Goal: Information Seeking & Learning: Learn about a topic

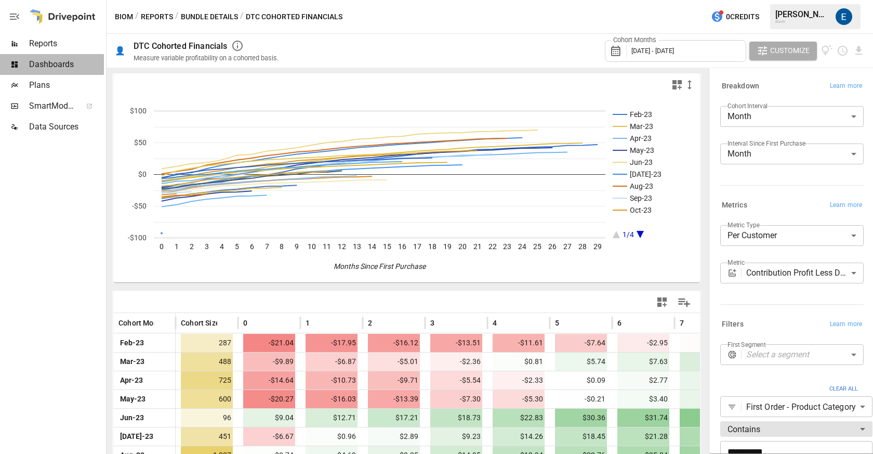
click at [61, 65] on span "Dashboards" at bounding box center [66, 64] width 75 height 12
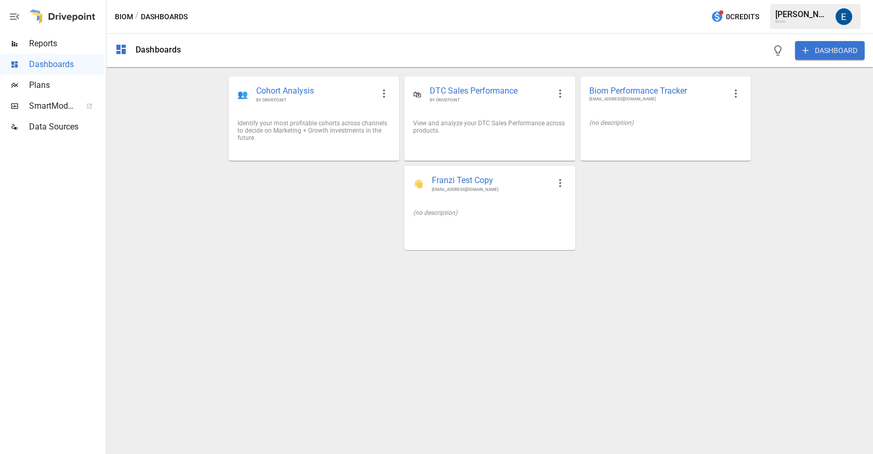
click at [62, 35] on div "Reports" at bounding box center [52, 43] width 104 height 21
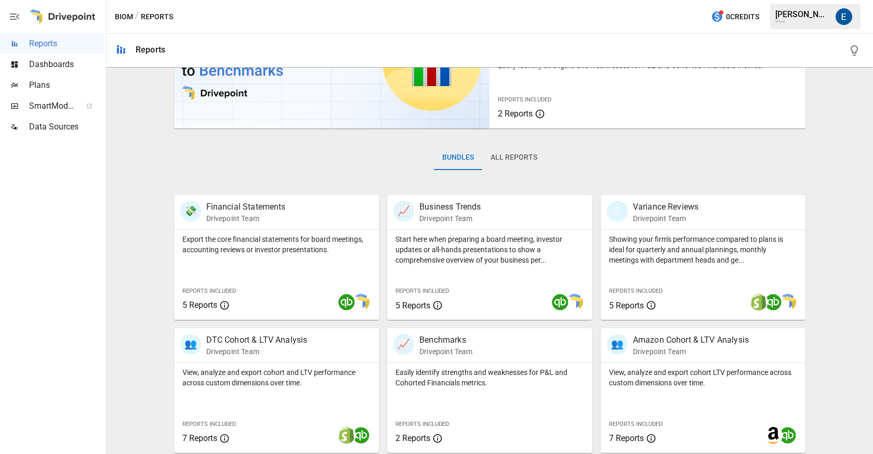
scroll to position [192, 0]
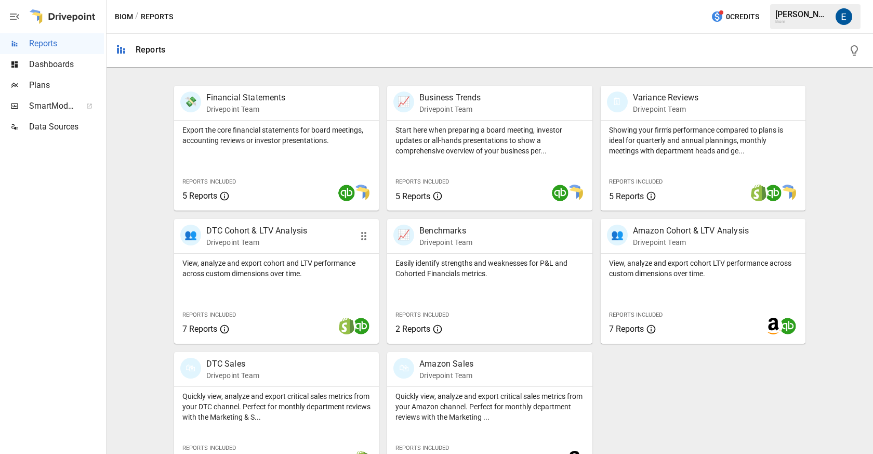
click at [281, 234] on p "DTC Cohort & LTV Analysis" at bounding box center [256, 230] width 101 height 12
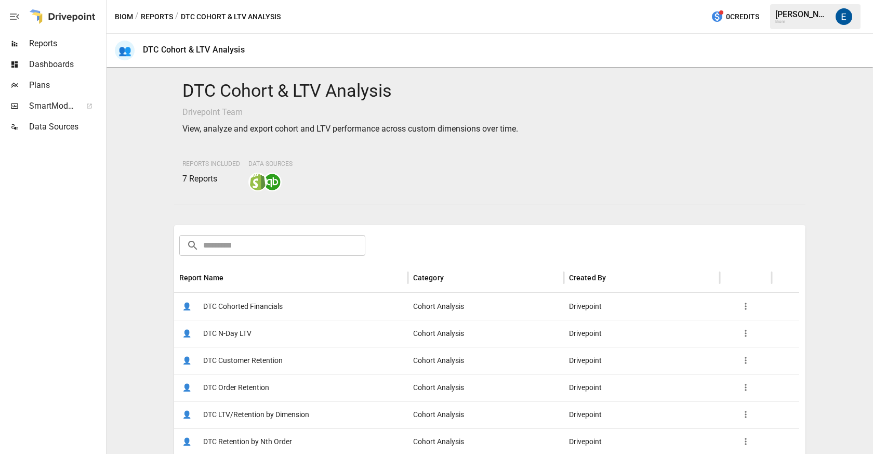
click at [161, 17] on button "Reports" at bounding box center [157, 16] width 32 height 13
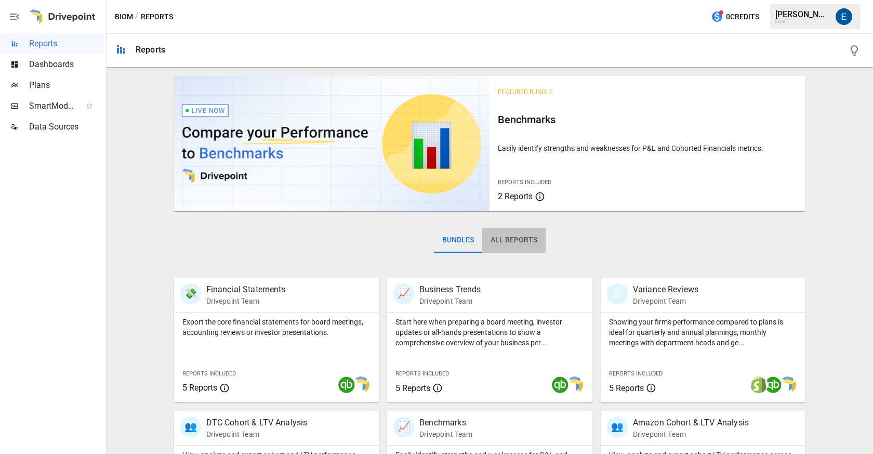
click at [505, 239] on button "All Reports" at bounding box center [513, 240] width 63 height 25
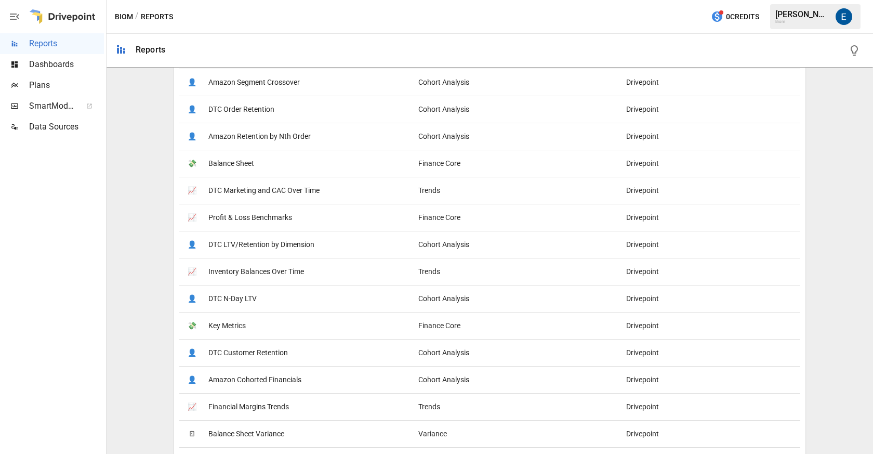
scroll to position [414, 0]
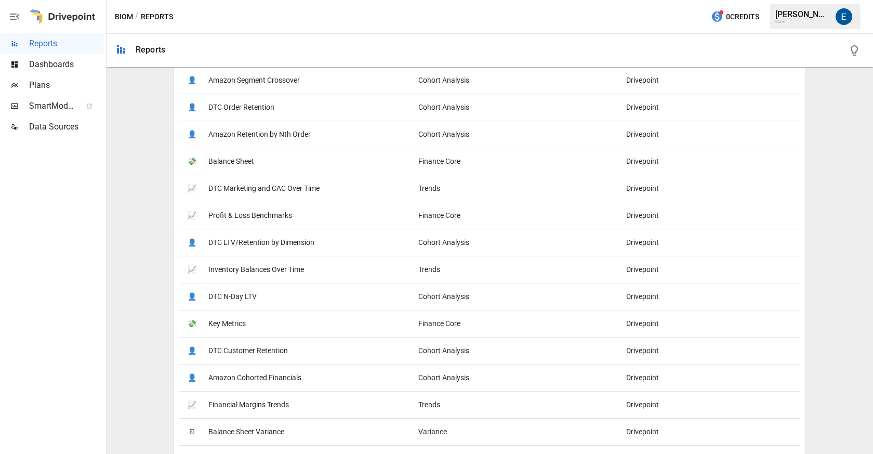
click at [283, 190] on span "DTC Marketing and CAC Over Time" at bounding box center [263, 188] width 111 height 27
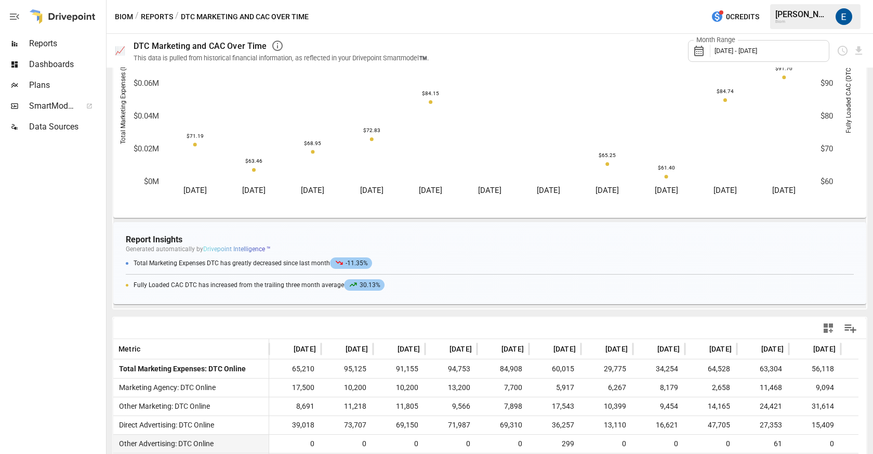
scroll to position [177, 0]
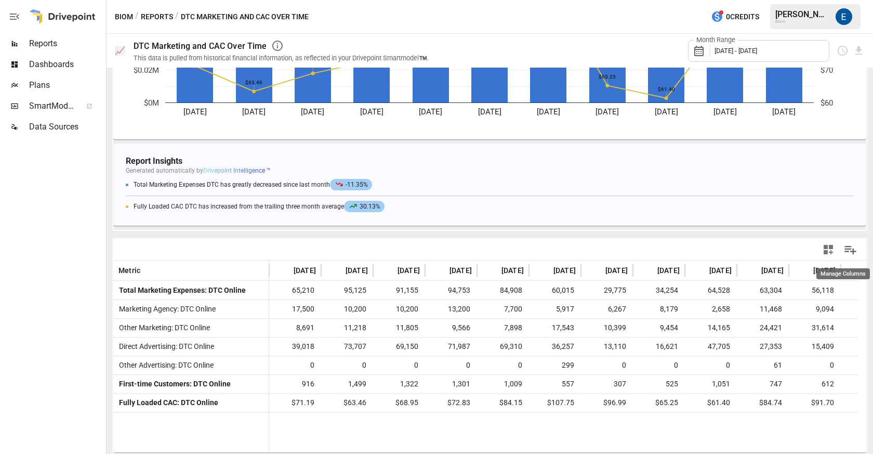
click at [843, 253] on icon "Manage Columns" at bounding box center [850, 249] width 15 height 15
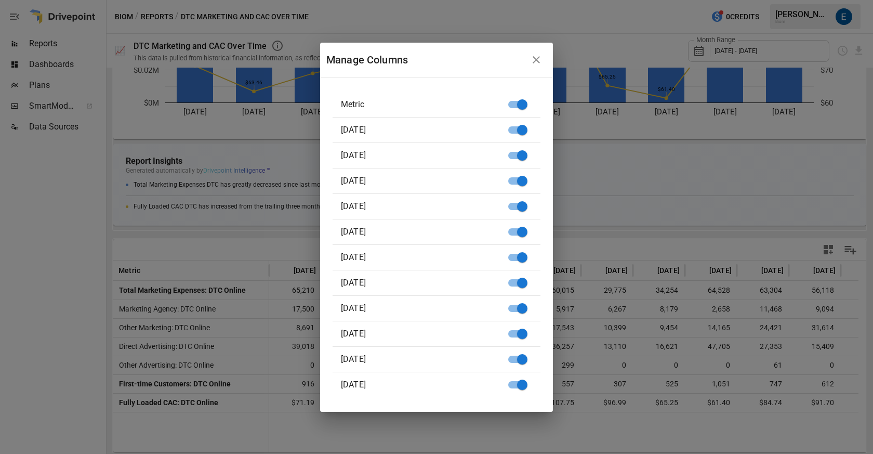
click at [542, 58] on icon "button" at bounding box center [536, 60] width 12 height 12
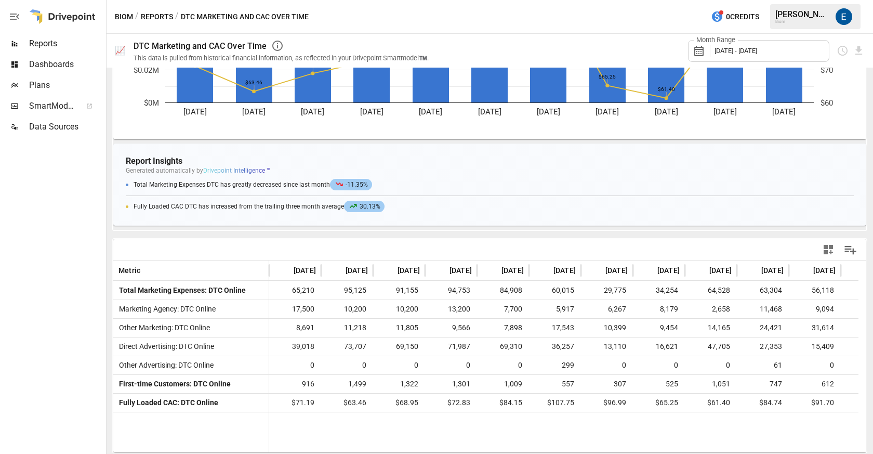
click at [822, 253] on icon "button" at bounding box center [828, 249] width 12 height 12
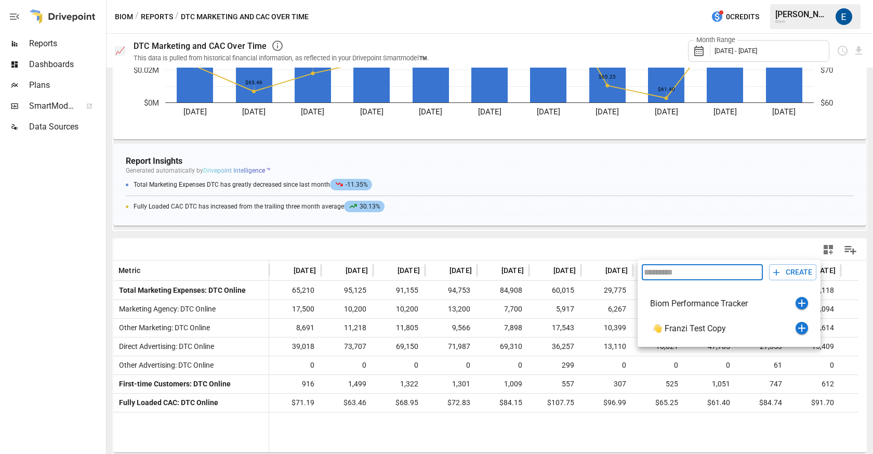
click at [819, 251] on div at bounding box center [436, 227] width 873 height 454
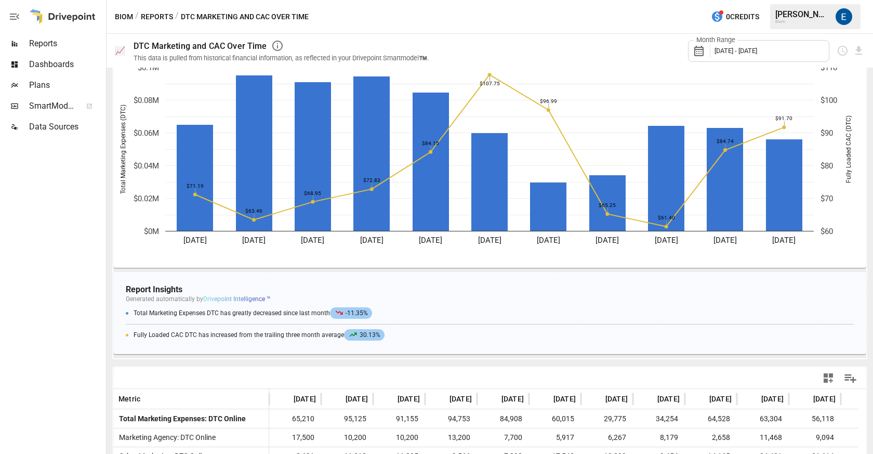
scroll to position [0, 0]
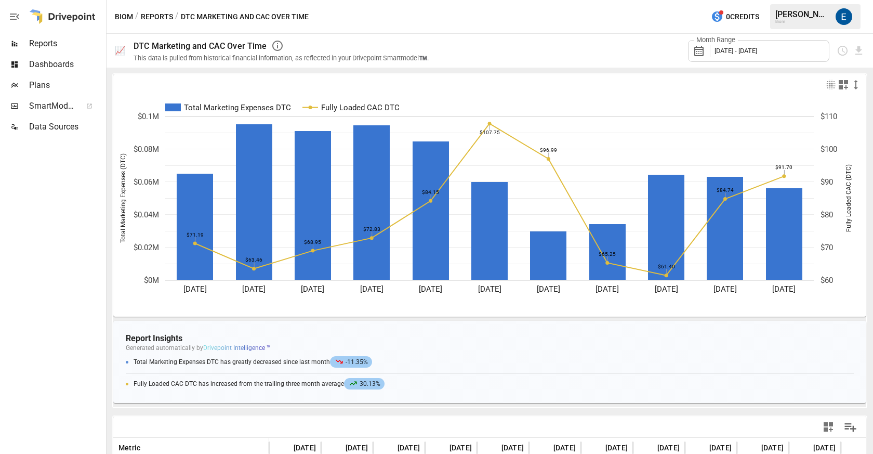
click at [156, 14] on button "Reports" at bounding box center [157, 16] width 32 height 13
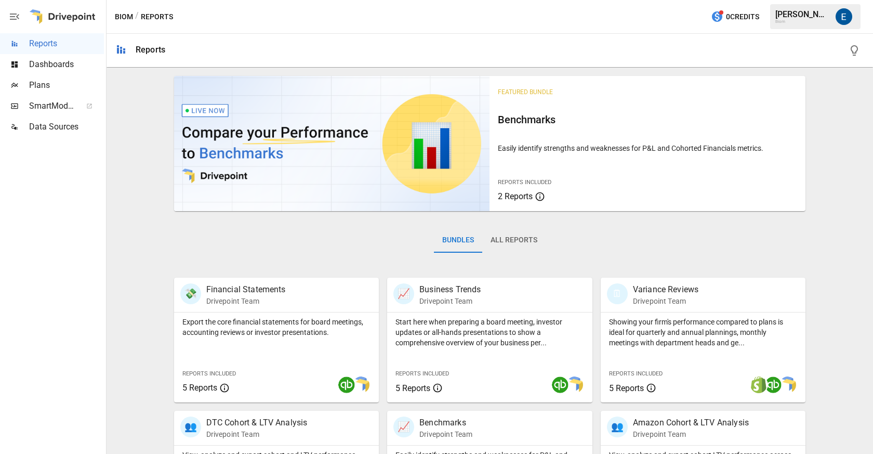
click at [510, 241] on button "All Reports" at bounding box center [513, 240] width 63 height 25
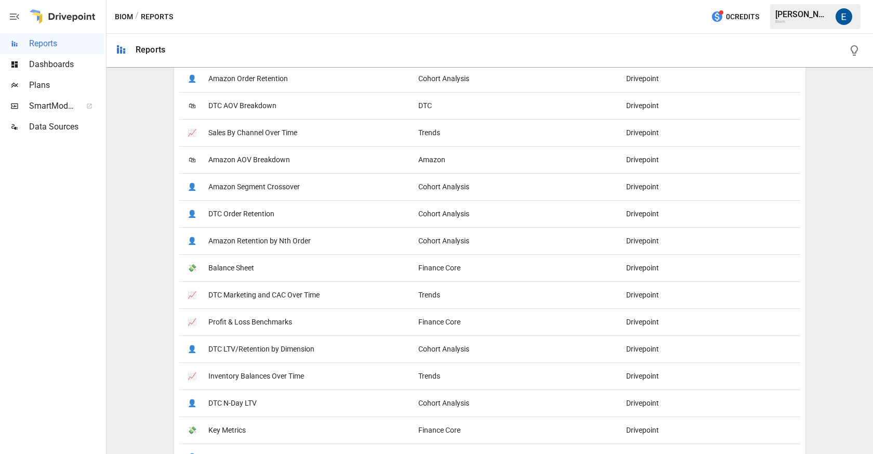
scroll to position [496, 0]
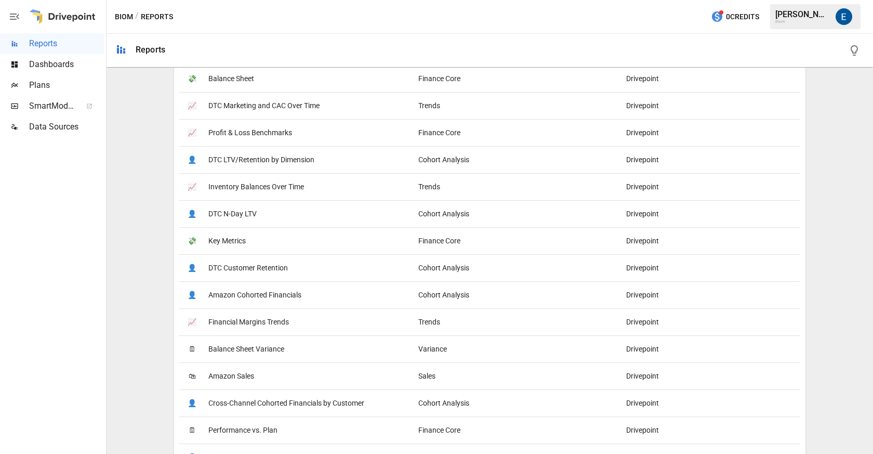
click at [270, 156] on span "DTC LTV/Retention by Dimension" at bounding box center [261, 160] width 106 height 27
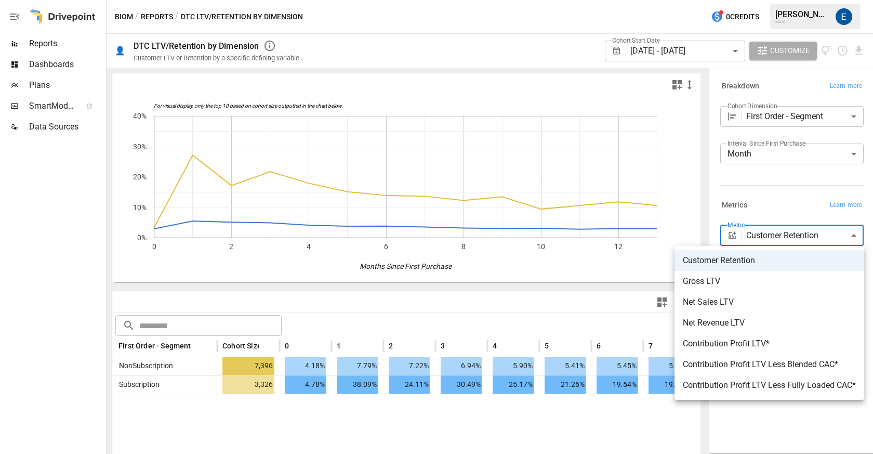
click at [806, 0] on body "**********" at bounding box center [436, 0] width 873 height 0
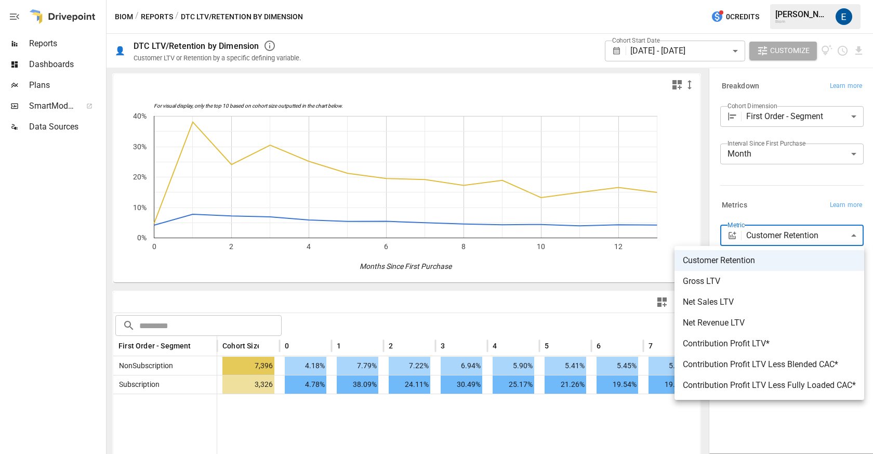
click at [806, 235] on div at bounding box center [436, 227] width 873 height 454
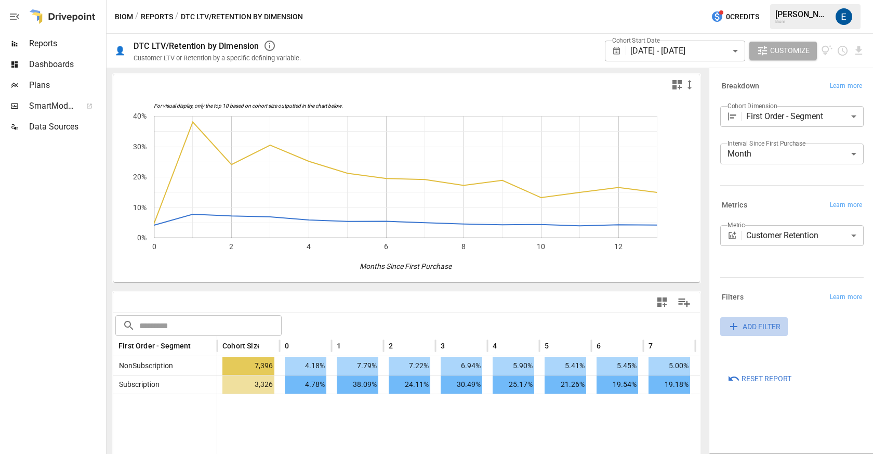
click at [760, 326] on span "ADD FILTER" at bounding box center [762, 326] width 38 height 13
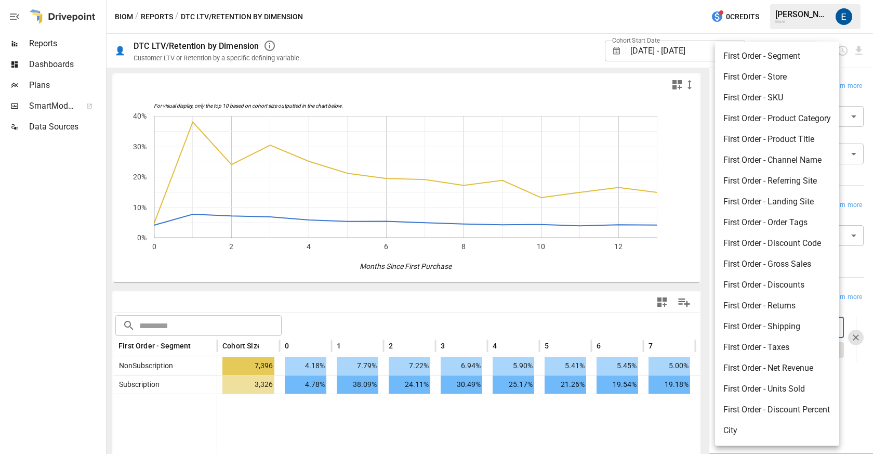
click at [825, 0] on body "**********" at bounding box center [436, 0] width 873 height 0
click at [803, 120] on li "First Order - Product Category" at bounding box center [777, 118] width 124 height 21
type input "**********"
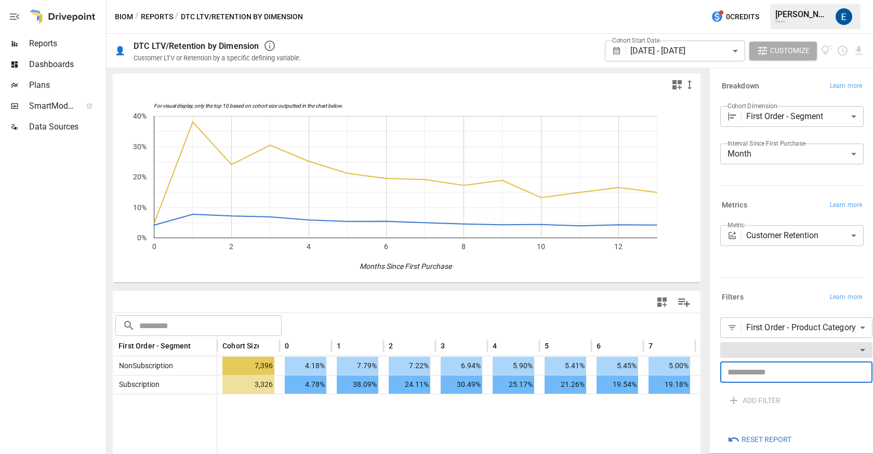
click at [774, 370] on input "text" at bounding box center [796, 372] width 152 height 21
click at [779, 0] on body "**********" at bounding box center [436, 0] width 873 height 0
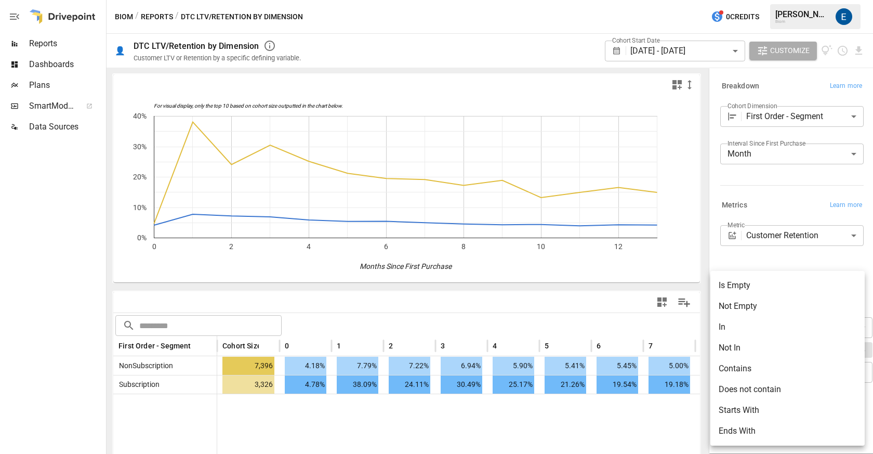
click at [764, 367] on li "Contains" at bounding box center [787, 368] width 154 height 21
type input "********"
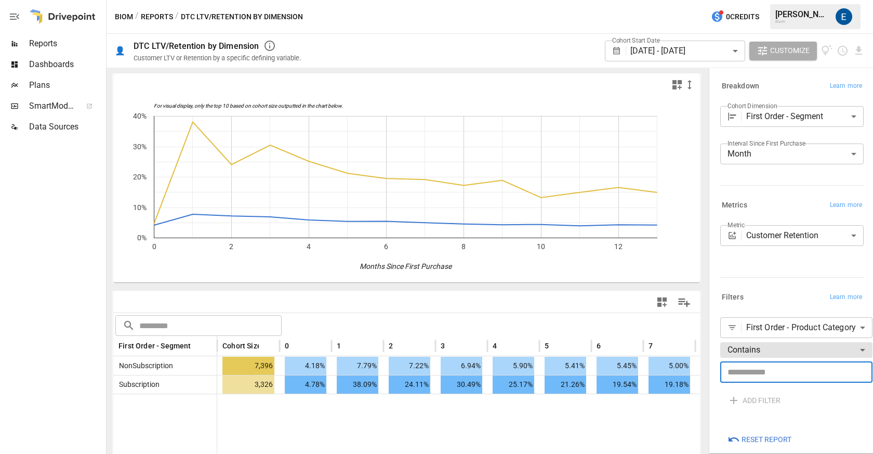
click at [769, 372] on input "text" at bounding box center [796, 372] width 152 height 21
click at [776, 368] on input "text" at bounding box center [796, 372] width 152 height 21
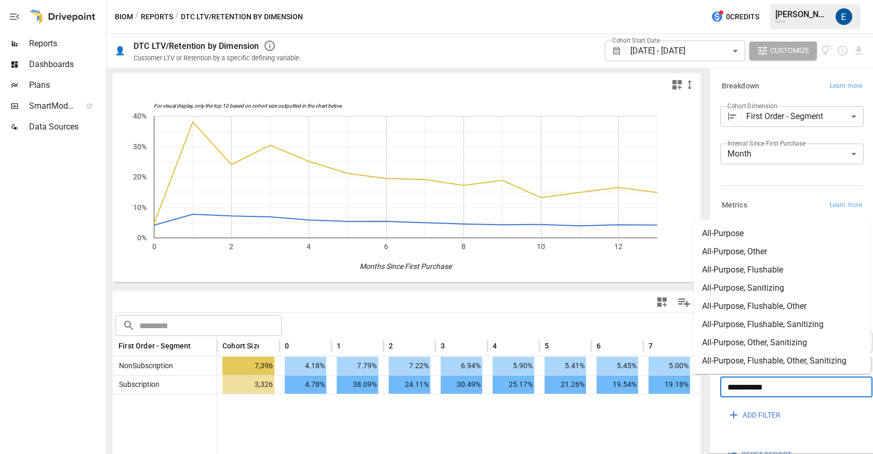
type input "**********"
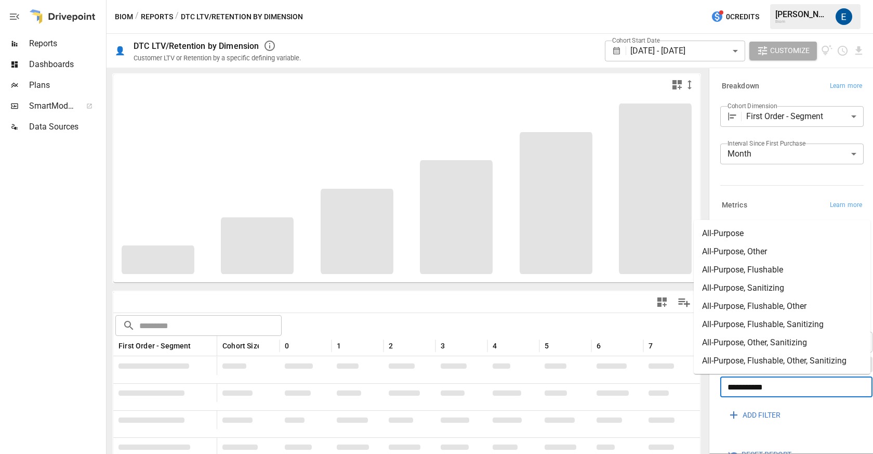
click at [546, 314] on div "​ ​" at bounding box center [406, 324] width 587 height 23
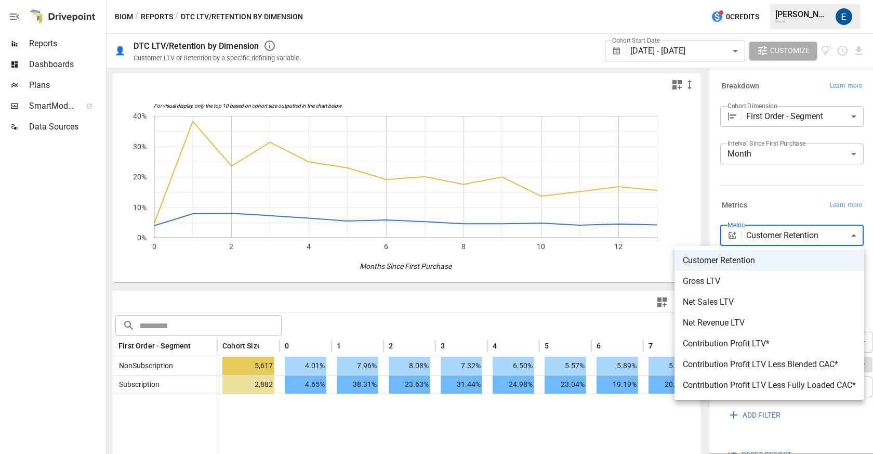
click at [797, 0] on body "**********" at bounding box center [436, 0] width 873 height 0
click at [782, 300] on span "Net Sales LTV" at bounding box center [769, 302] width 173 height 12
type input "**********"
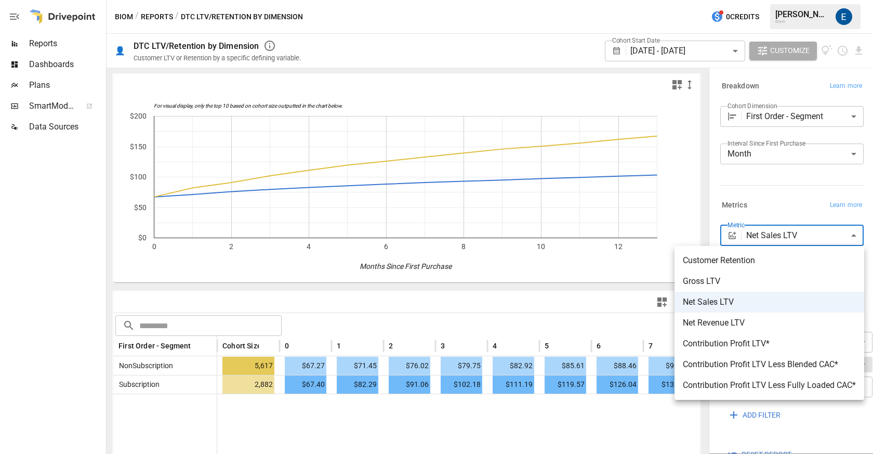
click at [791, 0] on body "**********" at bounding box center [436, 0] width 873 height 0
click at [767, 205] on div at bounding box center [436, 227] width 873 height 454
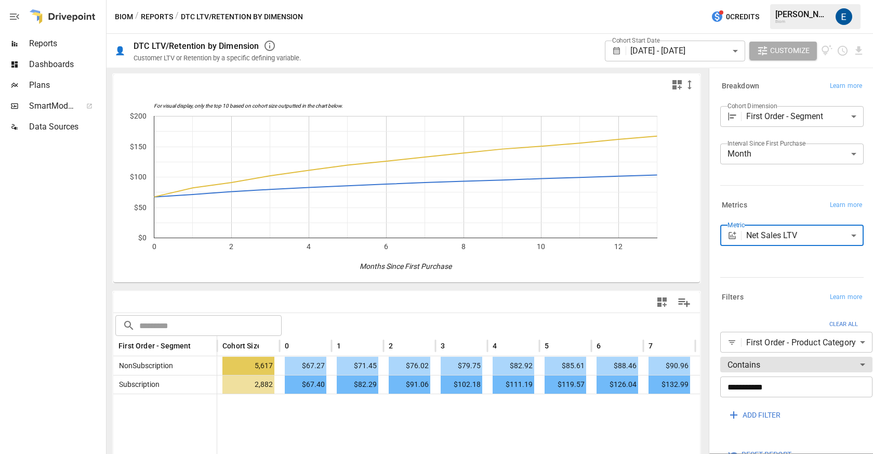
click at [149, 17] on button "Reports" at bounding box center [157, 16] width 32 height 13
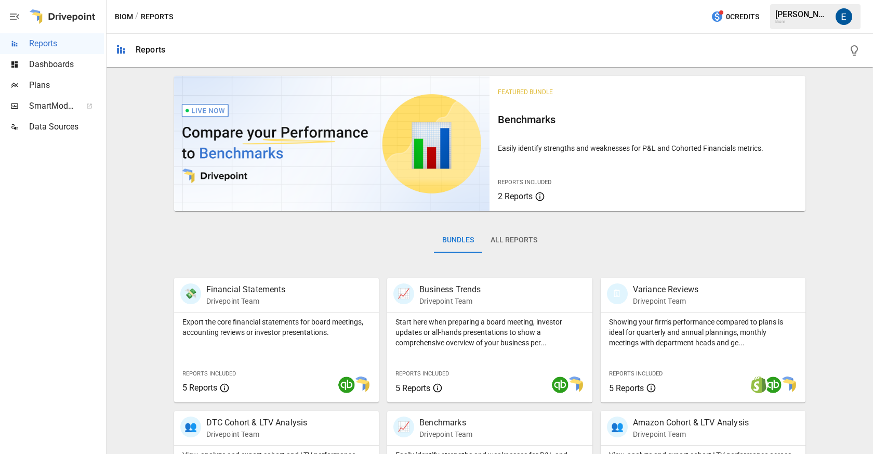
click at [500, 244] on button "All Reports" at bounding box center [513, 240] width 63 height 25
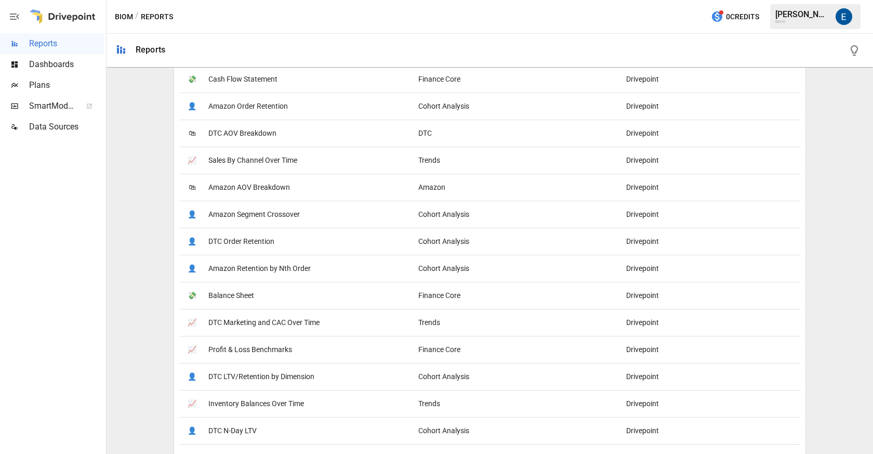
scroll to position [257, 0]
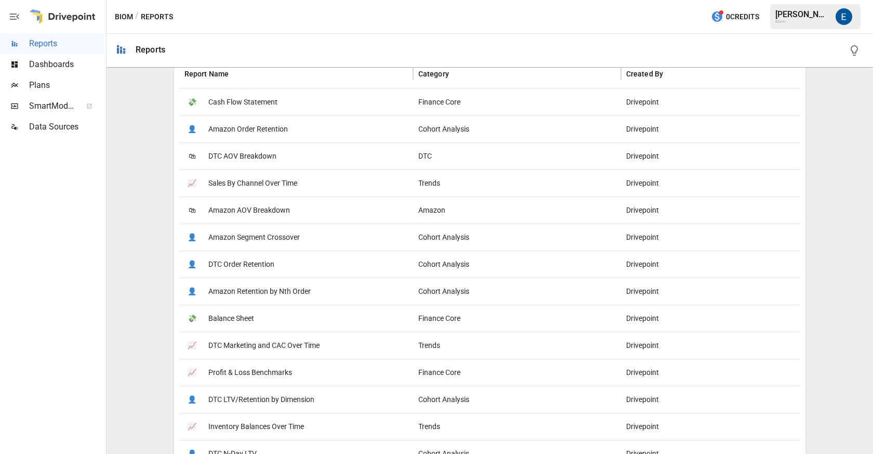
click at [260, 156] on span "DTC AOV Breakdown" at bounding box center [242, 156] width 68 height 27
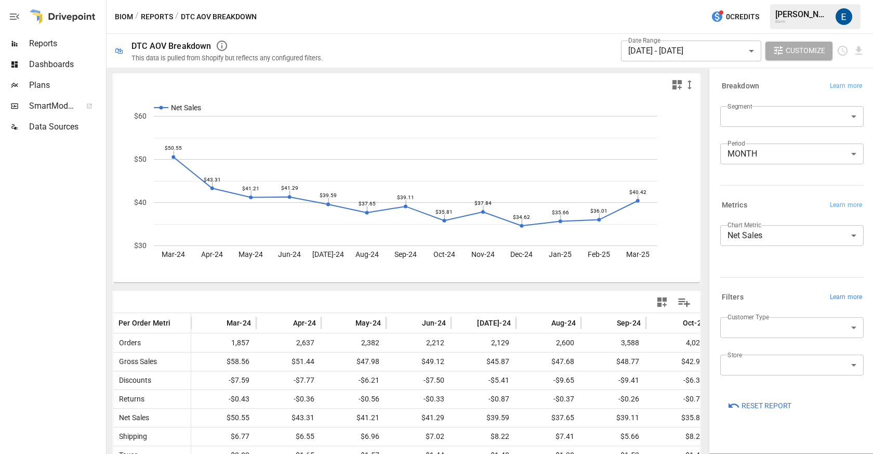
click at [856, 300] on span "Learn more" at bounding box center [846, 297] width 32 height 10
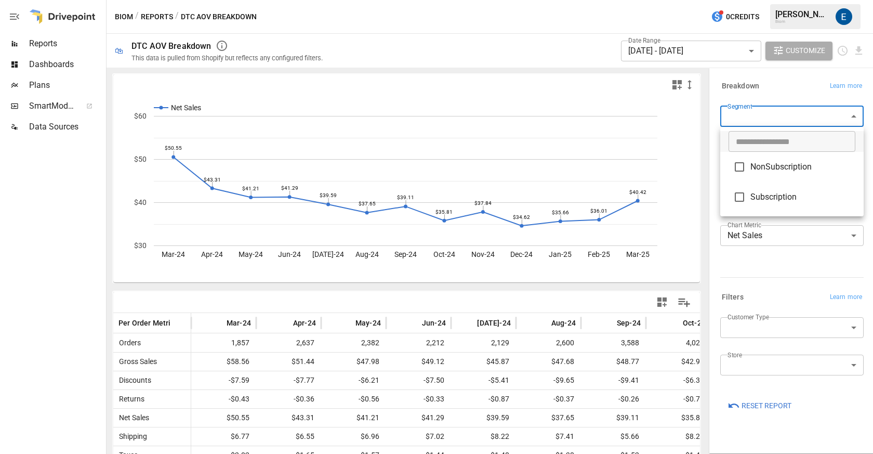
click at [803, 0] on body "Reports Dashboards Plans SmartModel ™ Data Sources Biom / Reports / DTC AOV Bre…" at bounding box center [436, 0] width 873 height 0
click at [803, 114] on div at bounding box center [436, 227] width 873 height 454
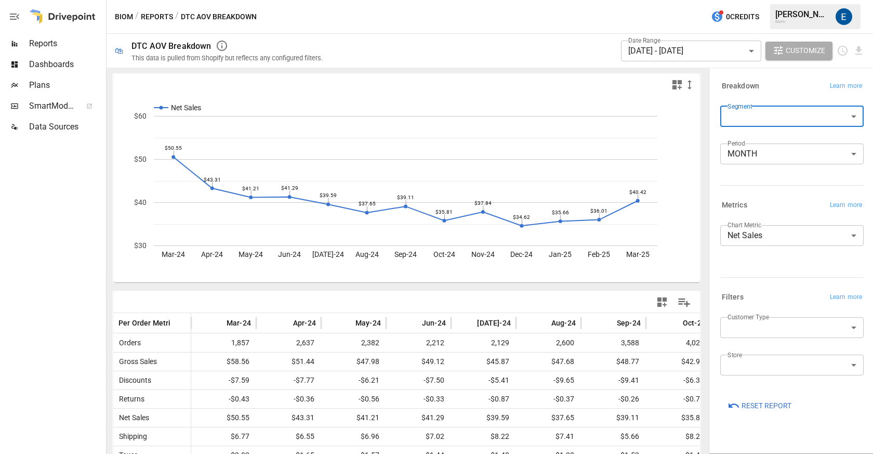
click at [810, 192] on div "Breakdown Learn more Segment ​ Period MONTH ***** ​" at bounding box center [790, 134] width 148 height 119
click at [156, 17] on button "Reports" at bounding box center [157, 16] width 32 height 13
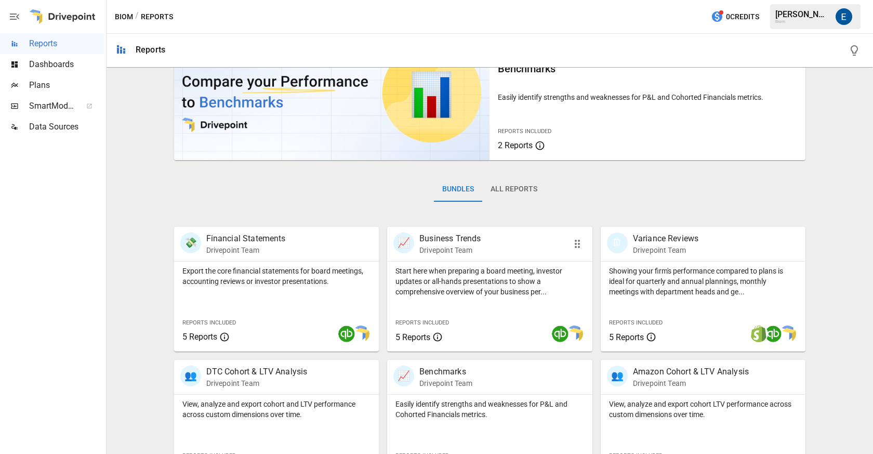
scroll to position [102, 0]
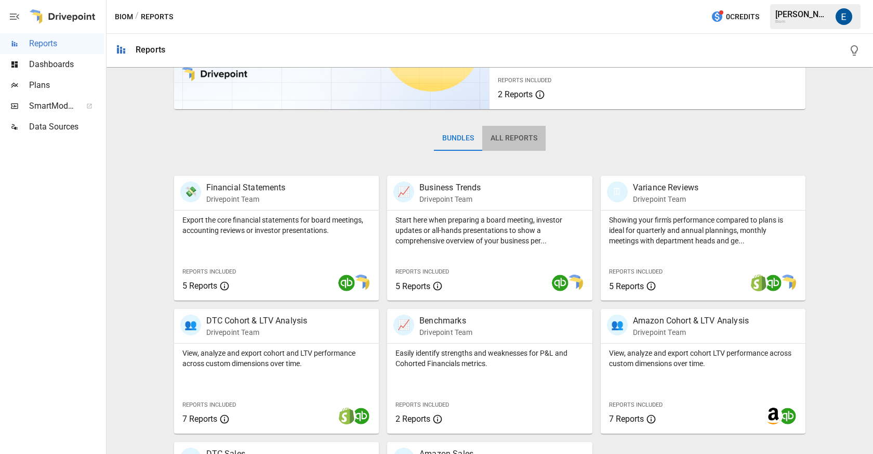
click at [513, 146] on button "All Reports" at bounding box center [513, 138] width 63 height 25
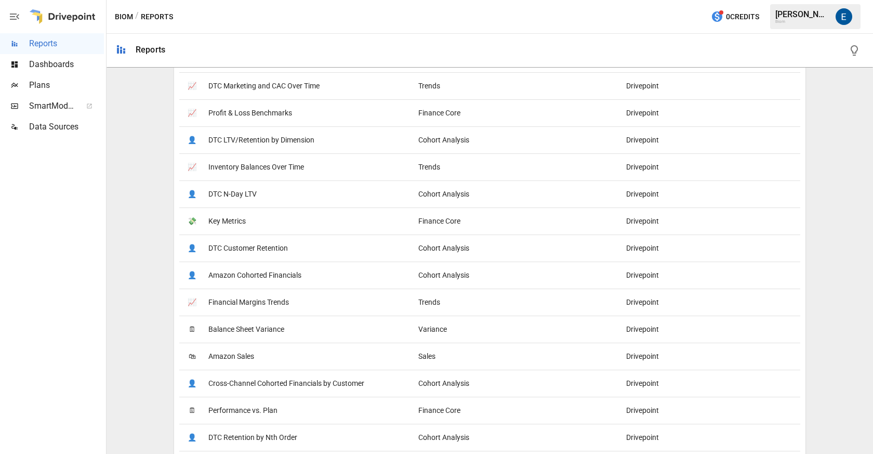
scroll to position [465, 0]
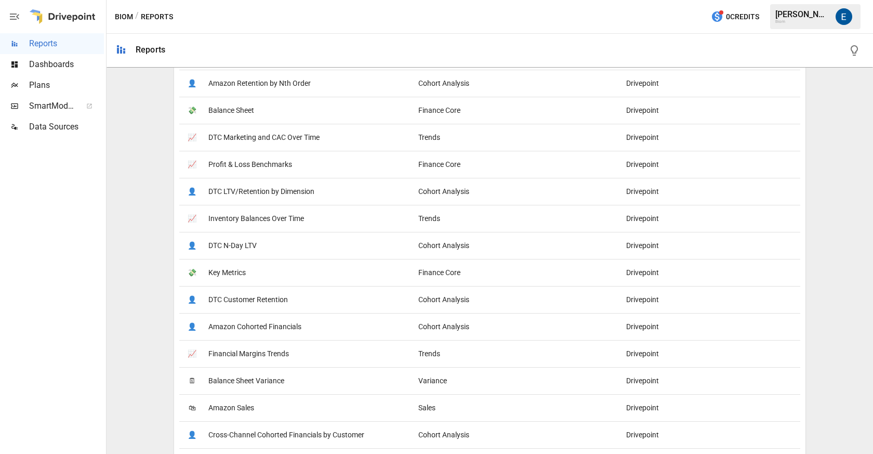
click at [293, 263] on div "💸 Key Metrics" at bounding box center [296, 272] width 234 height 27
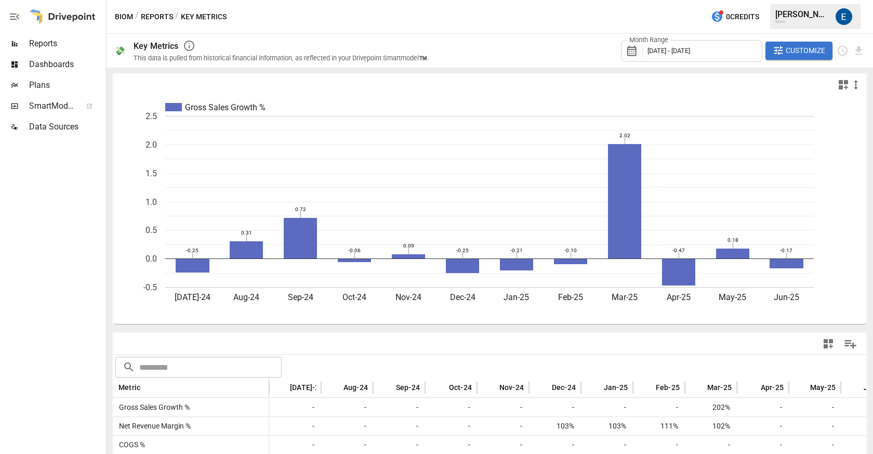
click at [159, 14] on button "Reports" at bounding box center [157, 16] width 32 height 13
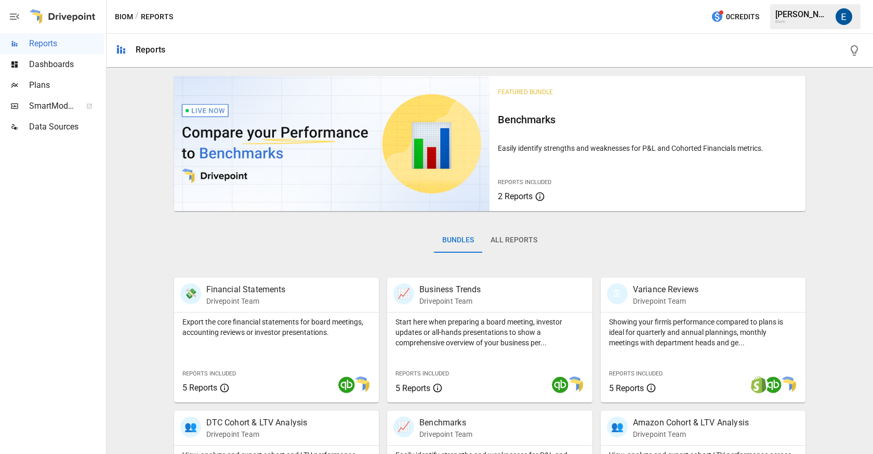
click at [514, 234] on button "All Reports" at bounding box center [513, 240] width 63 height 25
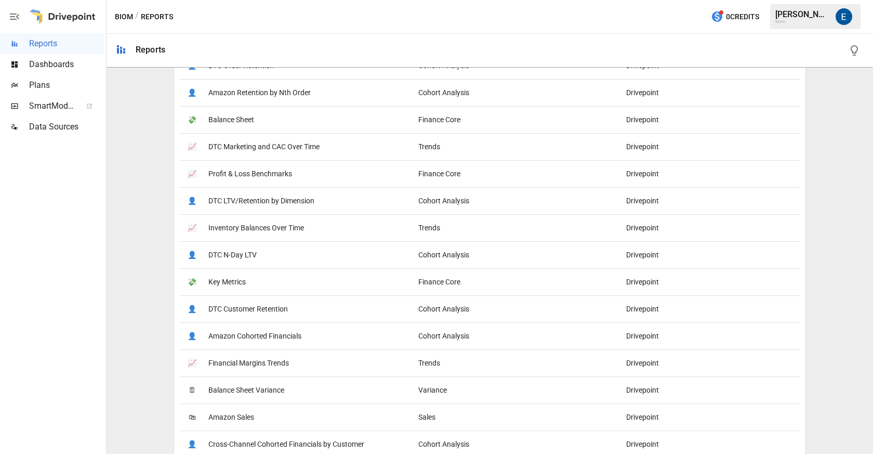
scroll to position [466, 0]
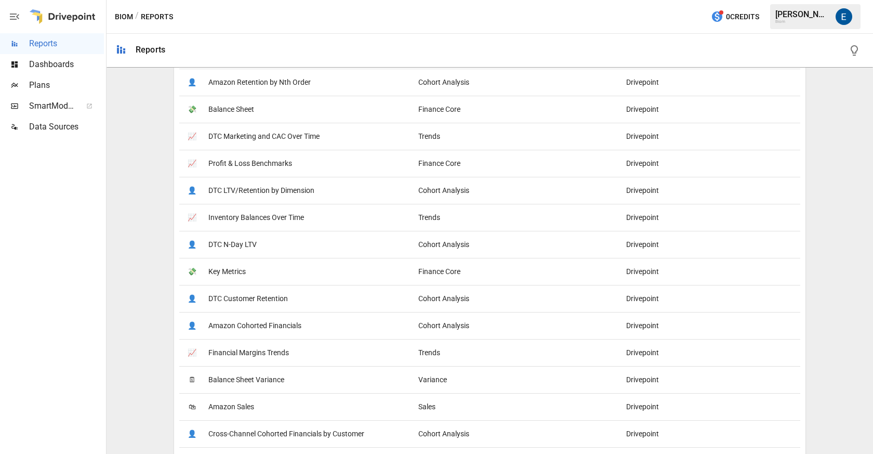
click at [245, 298] on span "DTC Customer Retention" at bounding box center [248, 298] width 80 height 27
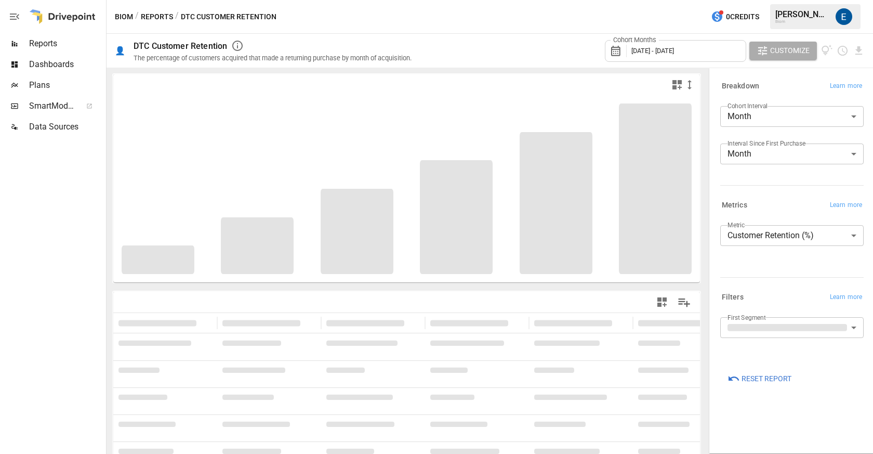
scroll to position [58, 0]
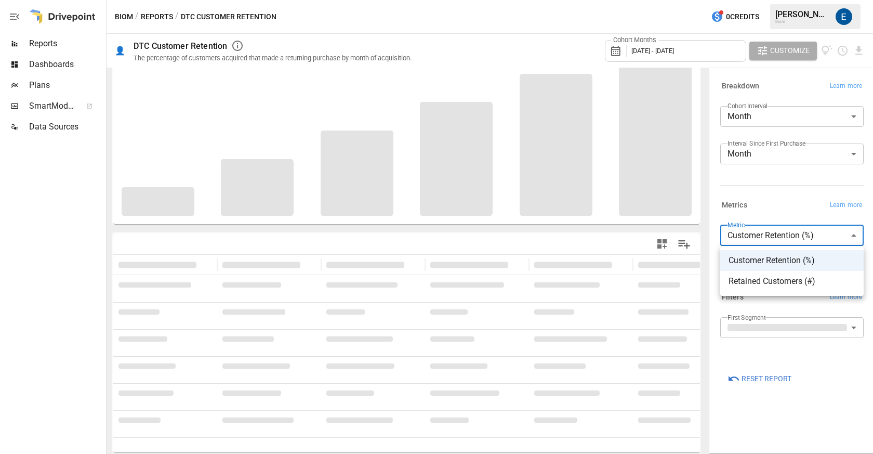
click at [810, 0] on body "**********" at bounding box center [436, 0] width 873 height 0
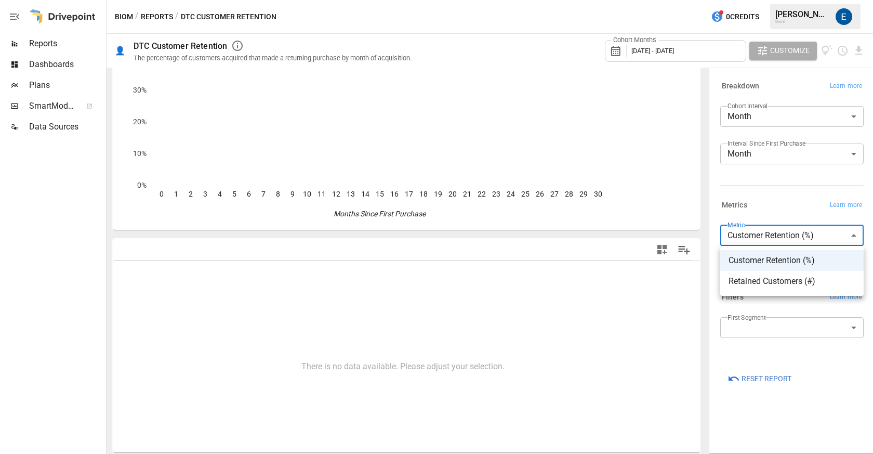
scroll to position [0, 0]
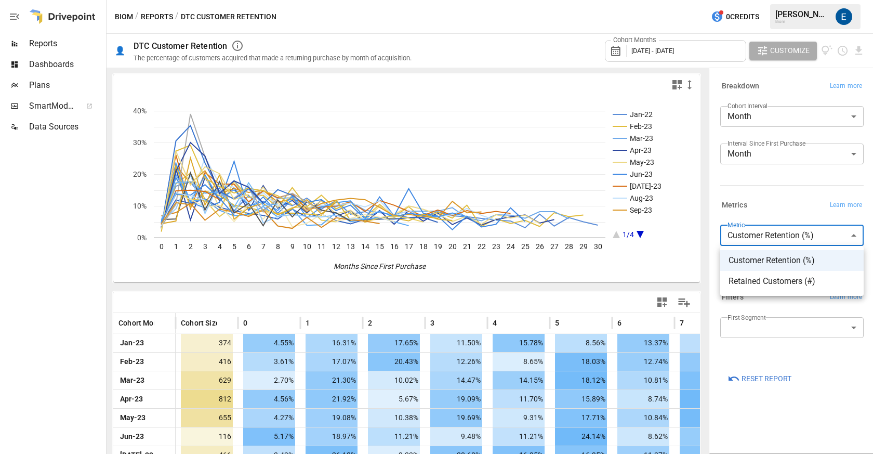
click at [807, 236] on div at bounding box center [436, 227] width 873 height 454
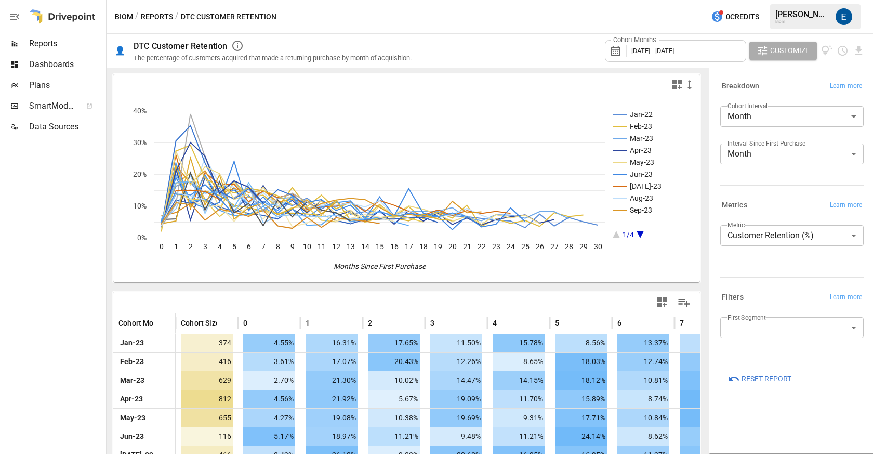
click at [156, 14] on button "Reports" at bounding box center [157, 16] width 32 height 13
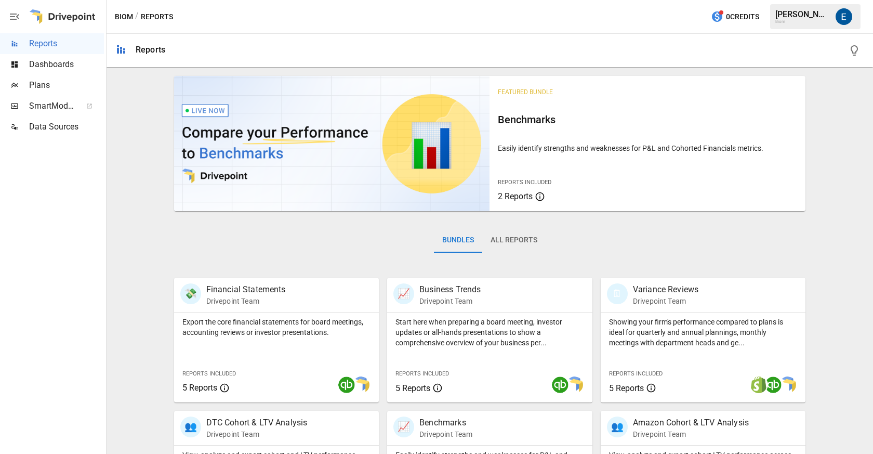
click at [490, 246] on button "All Reports" at bounding box center [513, 240] width 63 height 25
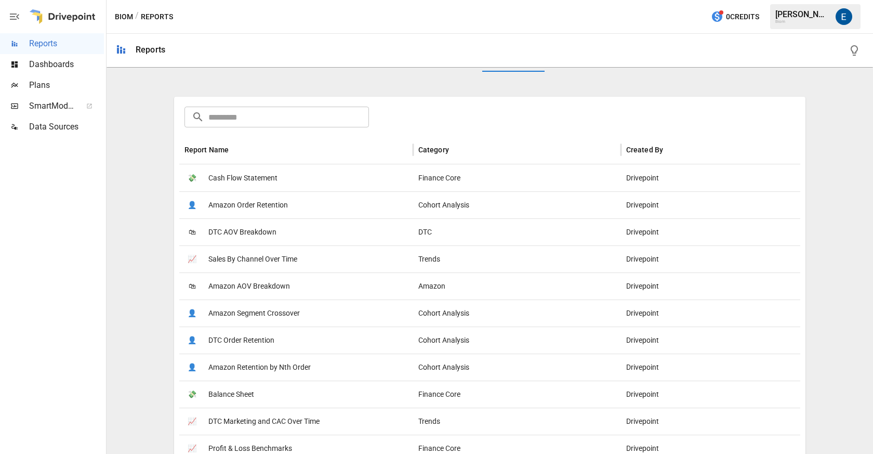
scroll to position [179, 0]
click at [245, 234] on span "DTC AOV Breakdown" at bounding box center [242, 234] width 68 height 27
